Goal: Navigation & Orientation: Find specific page/section

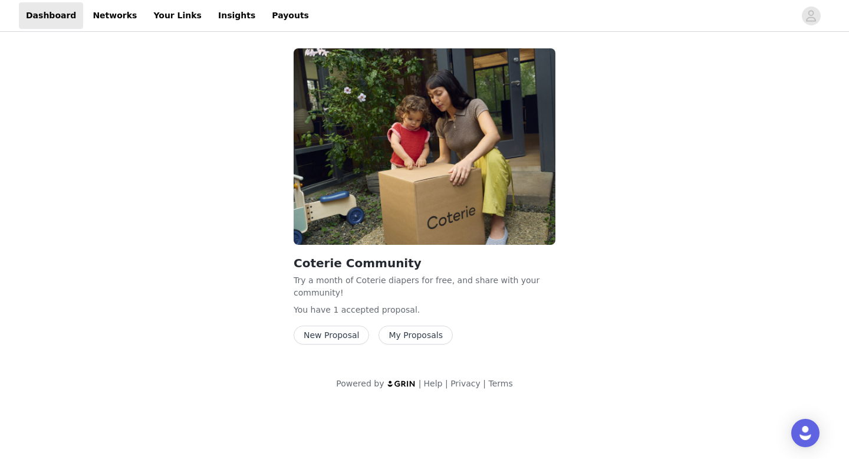
click at [417, 338] on button "My Proposals" at bounding box center [415, 334] width 74 height 19
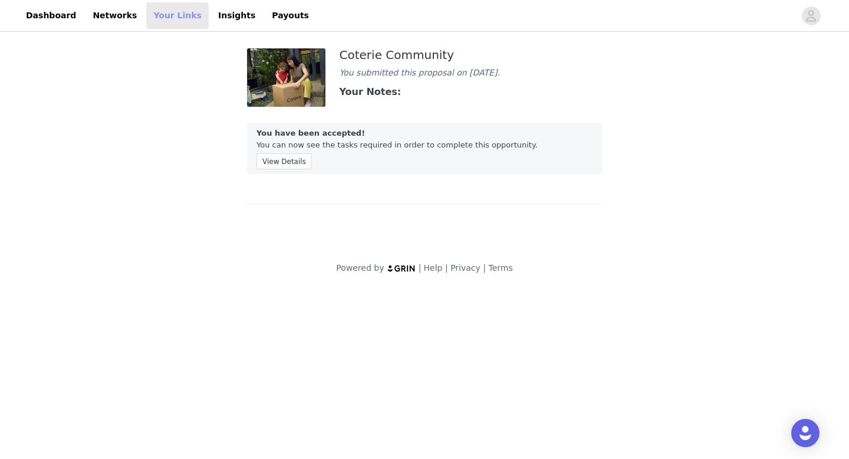
click at [161, 18] on link "Your Links" at bounding box center [177, 15] width 62 height 27
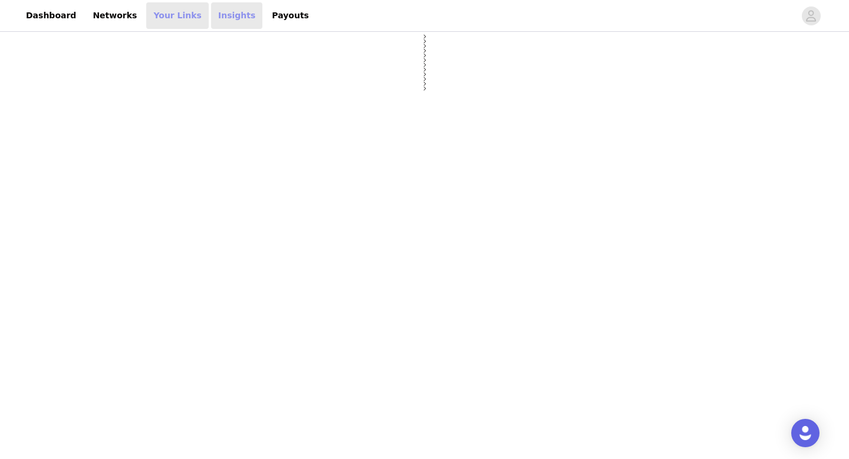
select select "12"
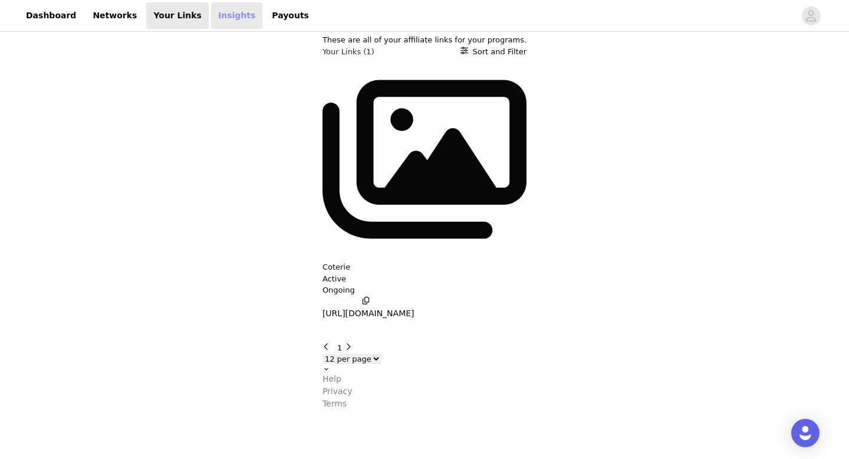
click at [216, 21] on link "Insights" at bounding box center [236, 15] width 51 height 27
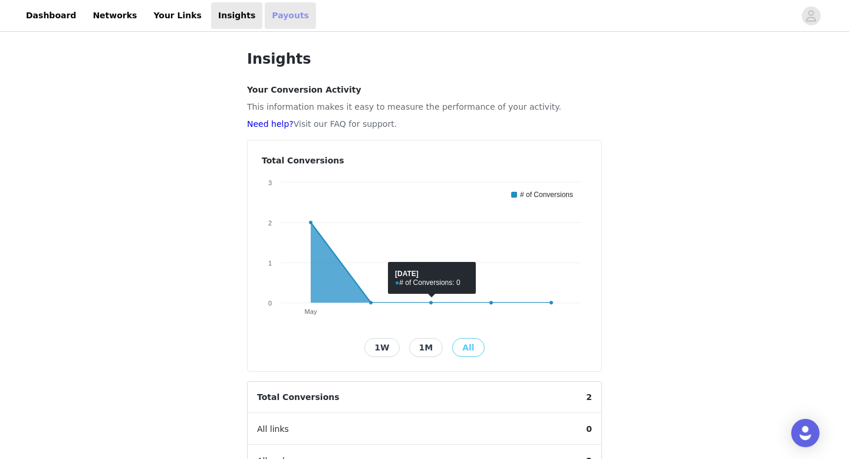
click at [265, 14] on link "Payouts" at bounding box center [290, 15] width 51 height 27
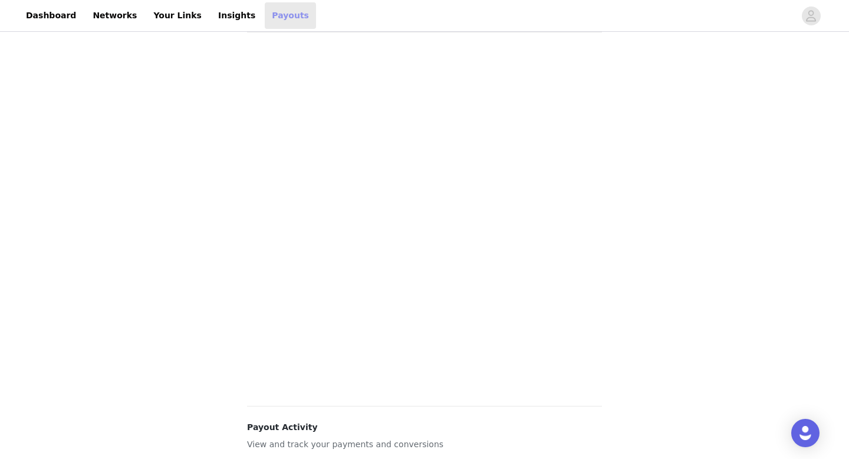
scroll to position [62, 0]
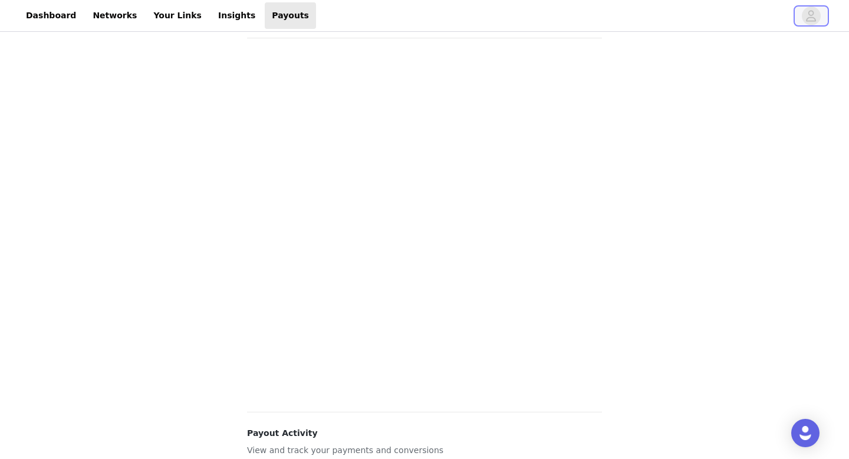
click at [800, 15] on button "button" at bounding box center [811, 15] width 33 height 19
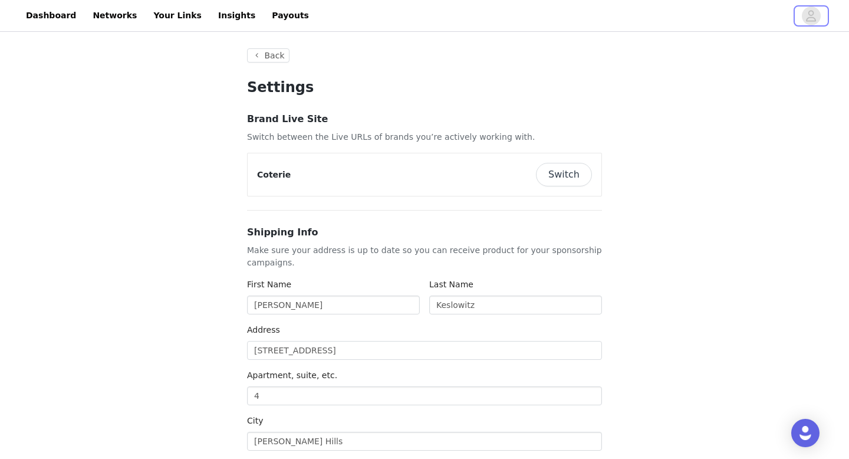
type input "+1 ([GEOGRAPHIC_DATA])"
click at [586, 159] on div "Coterie Switch" at bounding box center [425, 174] width 354 height 42
click at [580, 172] on button "Switch" at bounding box center [564, 175] width 56 height 24
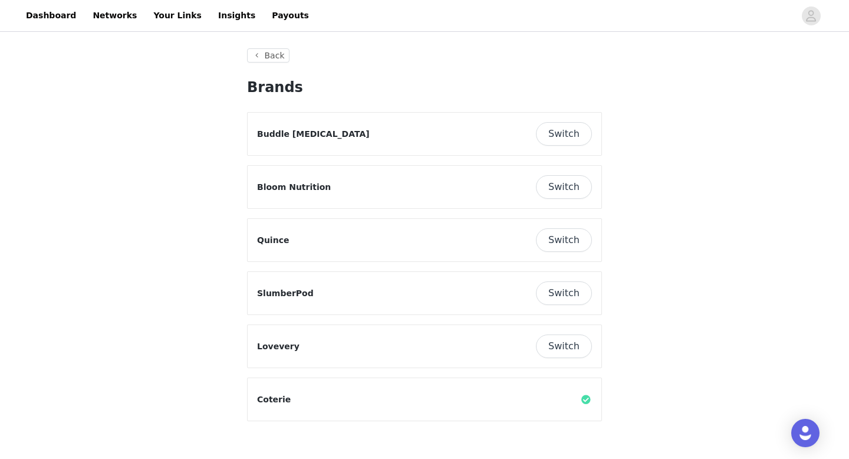
click at [567, 126] on button "Switch" at bounding box center [564, 134] width 56 height 24
